Goal: Task Accomplishment & Management: Manage account settings

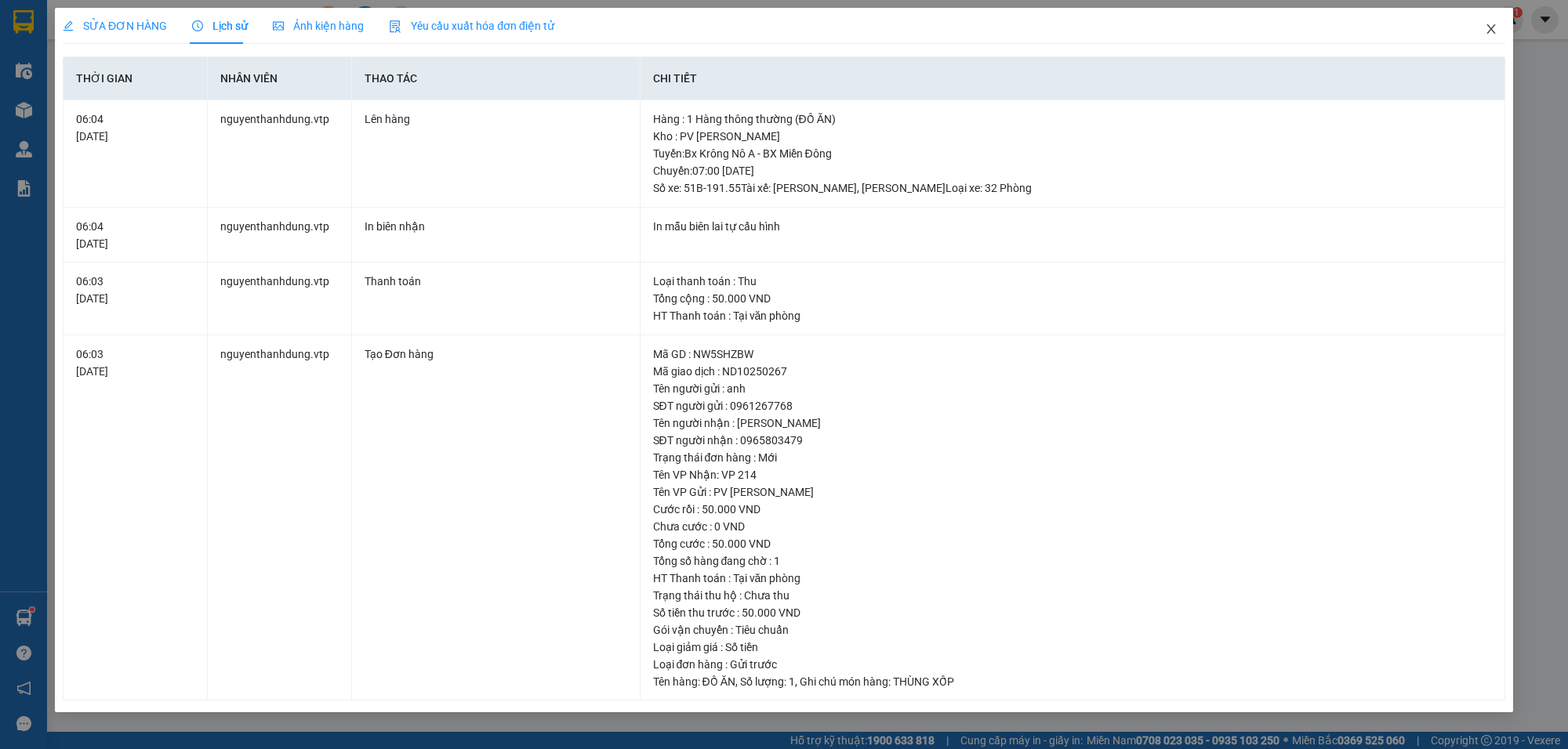
click at [1492, 37] on span "Close" at bounding box center [1490, 29] width 44 height 44
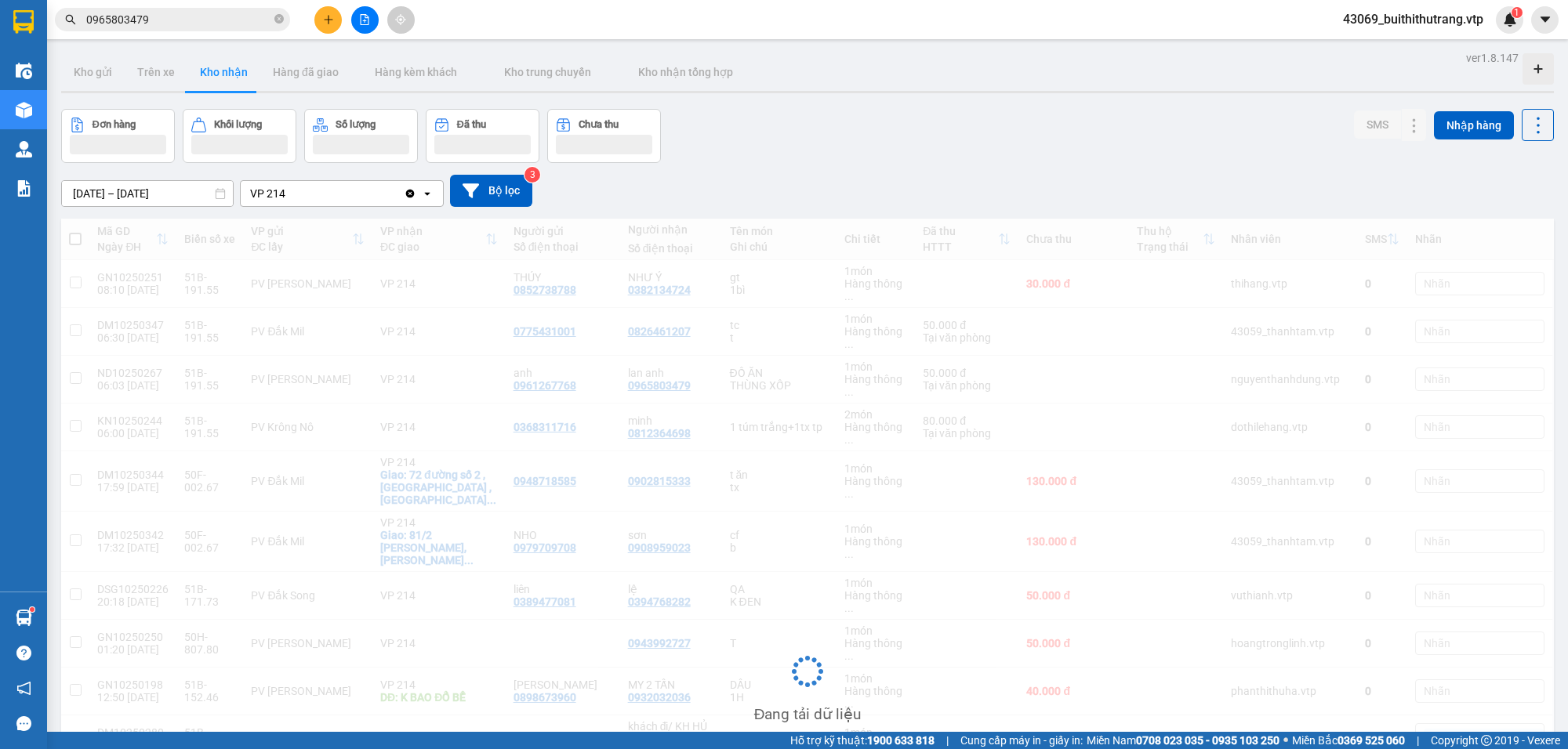
click at [1389, 24] on span "43069_buithithutrang.vtp" at bounding box center [1413, 20] width 166 height 20
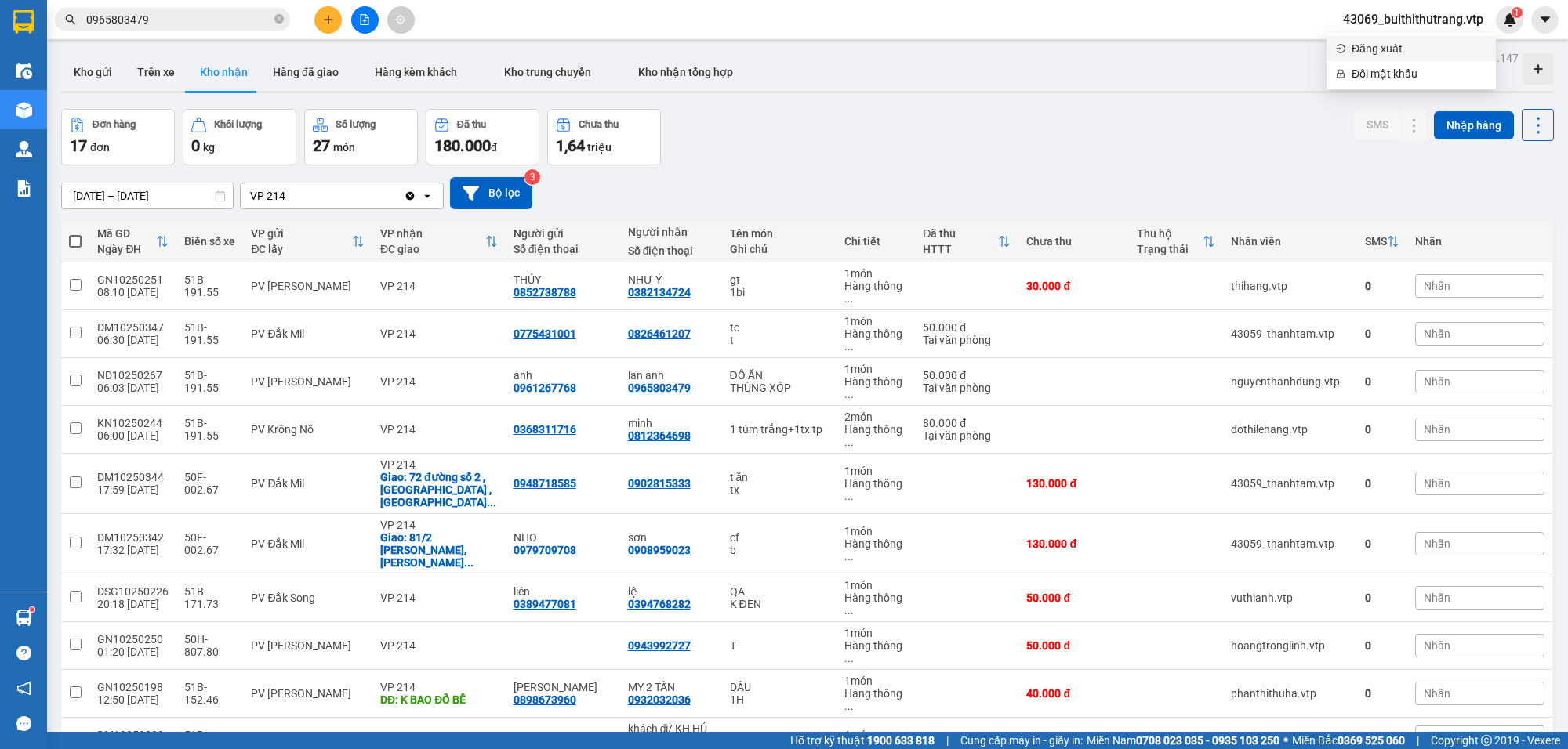
click at [1401, 53] on span "Đăng xuất" at bounding box center [1418, 48] width 135 height 17
